Goal: Task Accomplishment & Management: Use online tool/utility

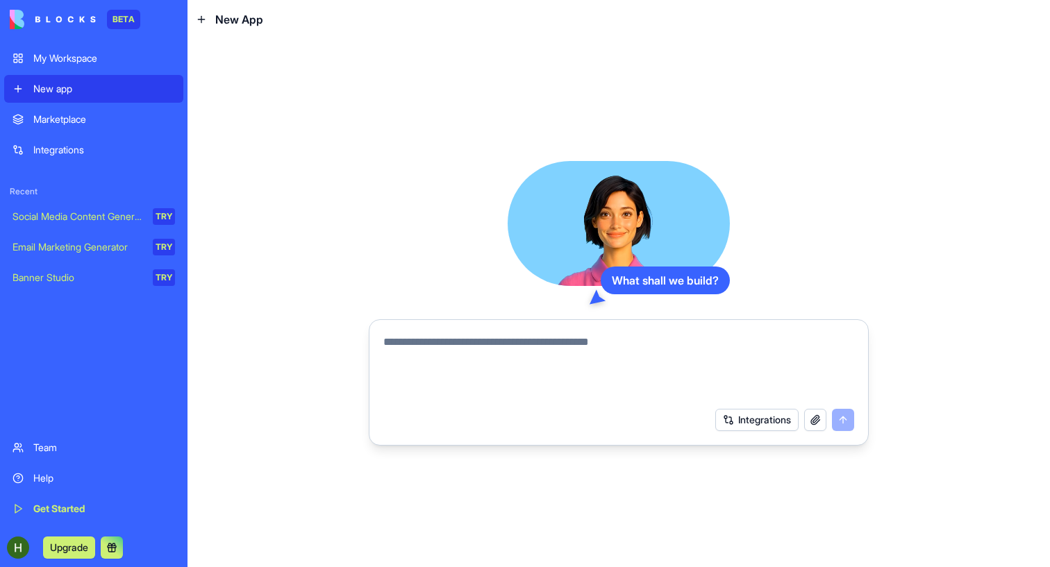
click at [73, 512] on div "Get Started" at bounding box center [104, 509] width 142 height 14
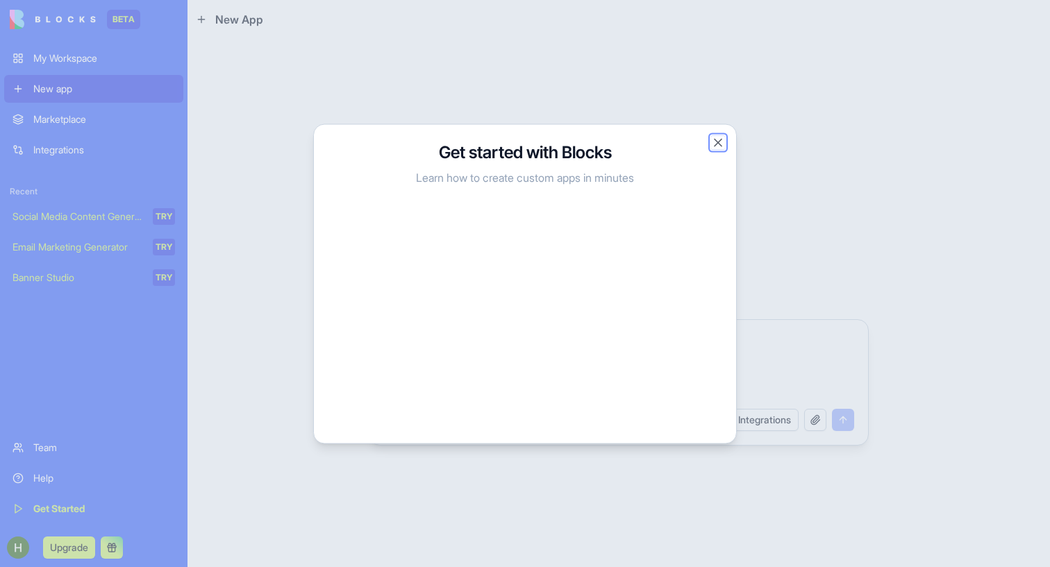
click at [714, 146] on button "Close" at bounding box center [718, 142] width 14 height 14
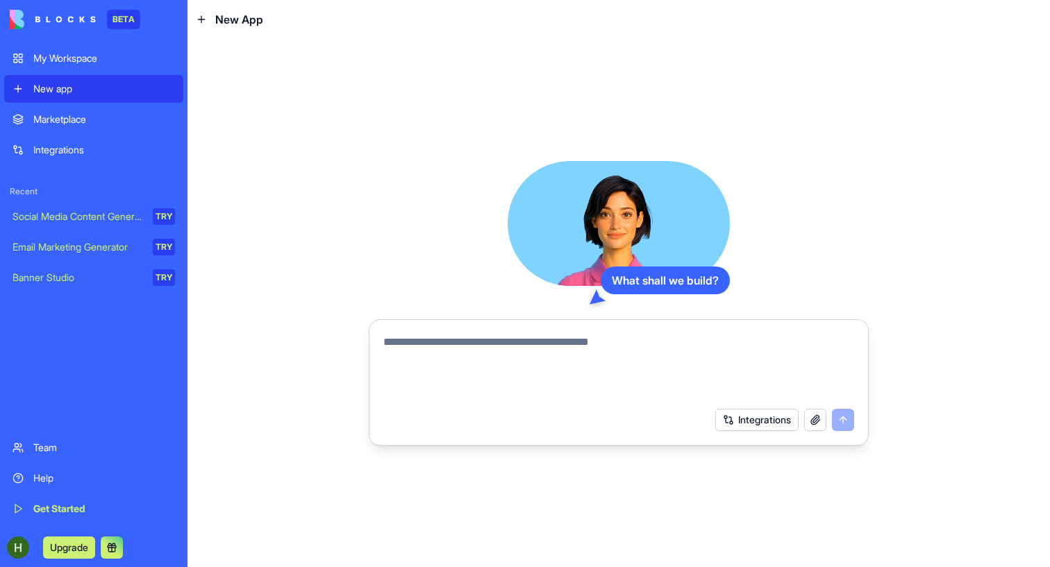
click at [78, 57] on div "My Workspace" at bounding box center [104, 58] width 142 height 14
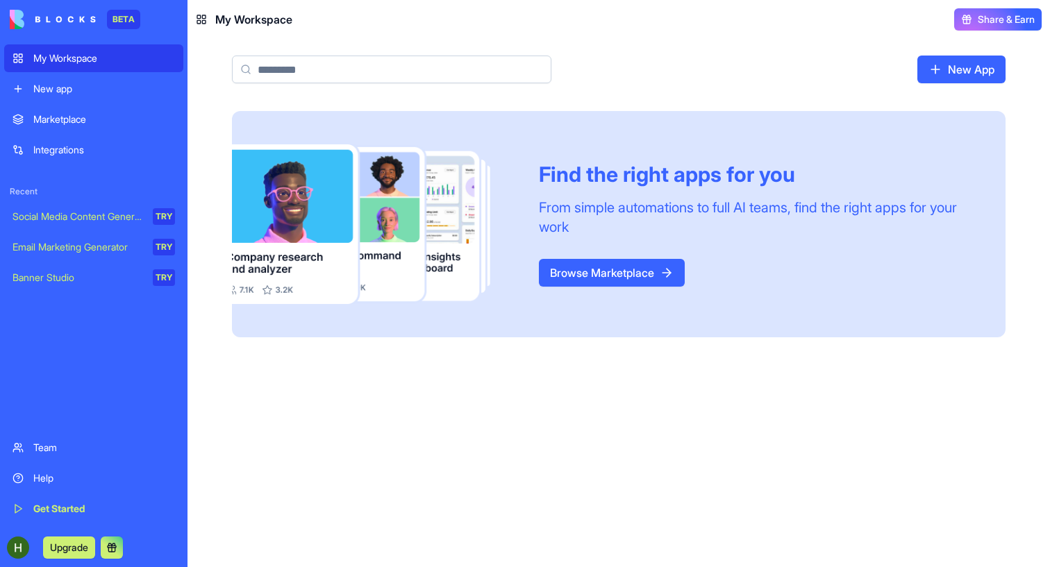
click at [972, 67] on link "New App" at bounding box center [961, 70] width 88 height 28
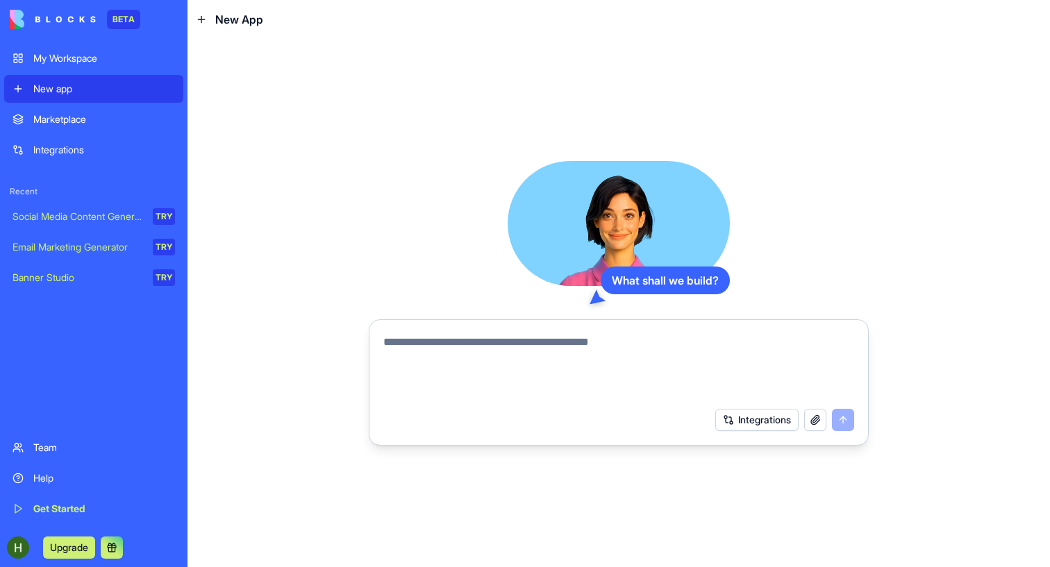
click at [653, 348] on textarea at bounding box center [618, 367] width 471 height 67
click at [222, 20] on span "New App" at bounding box center [239, 19] width 48 height 17
click at [203, 18] on icon at bounding box center [201, 19] width 11 height 11
click at [582, 343] on textarea at bounding box center [618, 367] width 471 height 67
